Goal: Navigation & Orientation: Find specific page/section

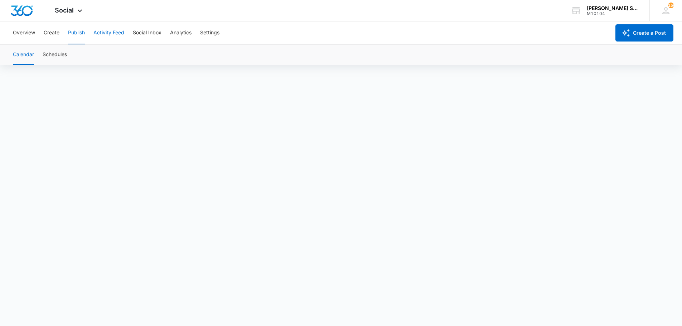
click at [94, 29] on button "Activity Feed" at bounding box center [108, 32] width 31 height 23
click at [75, 35] on button "Publish" at bounding box center [76, 32] width 17 height 23
click at [22, 34] on button "Overview" at bounding box center [24, 32] width 22 height 23
click at [79, 10] on icon at bounding box center [79, 12] width 9 height 9
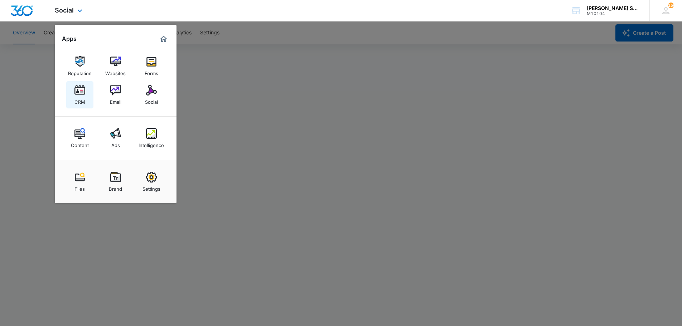
click at [75, 86] on img at bounding box center [79, 90] width 11 height 11
